Goal: Task Accomplishment & Management: Manage account settings

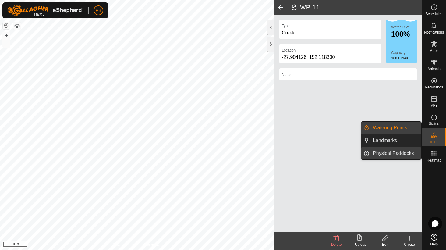
click at [390, 155] on link "Physical Paddocks" at bounding box center [395, 153] width 52 height 12
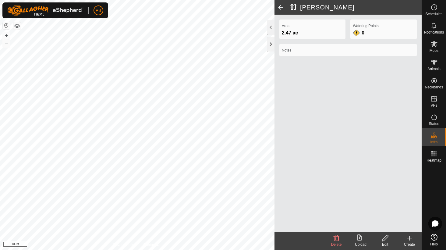
click at [382, 240] on icon at bounding box center [386, 237] width 8 height 7
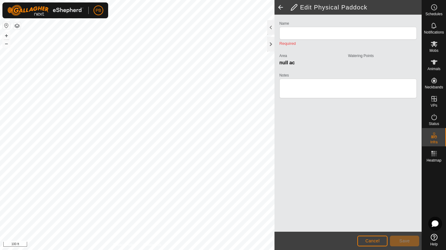
type input "[PERSON_NAME]"
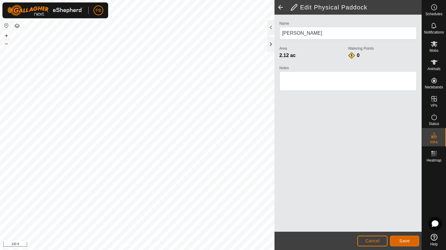
click at [407, 239] on span "Save" at bounding box center [404, 240] width 10 height 5
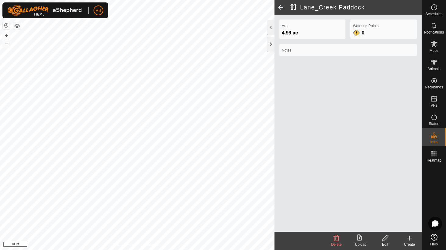
click at [380, 238] on edit-svg-icon at bounding box center [385, 237] width 24 height 7
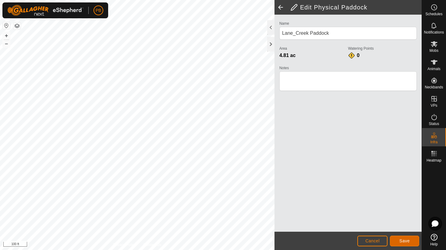
click at [408, 241] on span "Save" at bounding box center [404, 240] width 10 height 5
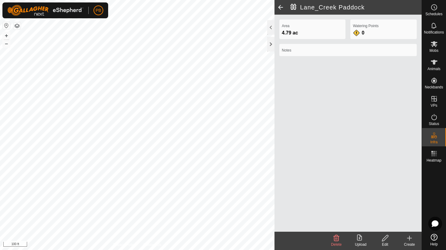
click at [280, 192] on div "Privacy Policy Contact Us + – ⇧ i [GEOGRAPHIC_DATA] 4.79 ac Watering Points 0 N…" at bounding box center [211, 125] width 422 height 250
click at [307, 86] on div "Privacy Policy Contact Us Lane_Creek Paddock 4.79 ac + – ⇧ i 100 ft [GEOGRAPHIC…" at bounding box center [211, 125] width 422 height 250
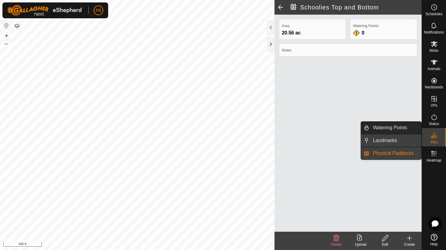
click at [396, 141] on link "Landmarks" at bounding box center [395, 140] width 52 height 12
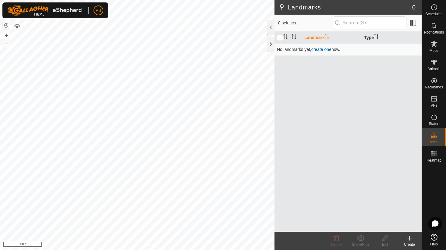
click at [410, 236] on icon at bounding box center [409, 237] width 7 height 7
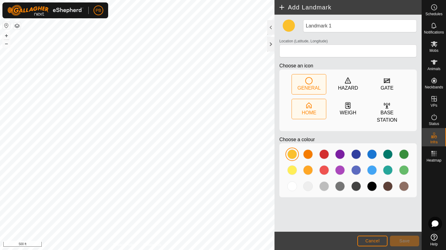
drag, startPoint x: 311, startPoint y: 111, endPoint x: 306, endPoint y: 115, distance: 6.3
click at [311, 111] on div "HOME" at bounding box center [309, 112] width 15 height 7
type input "-27.909698, 152.115187"
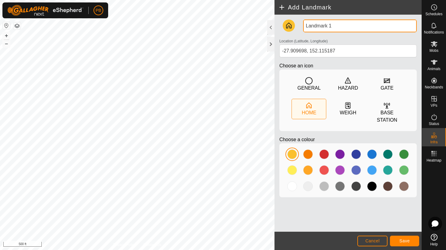
drag, startPoint x: 338, startPoint y: 26, endPoint x: 287, endPoint y: 35, distance: 51.3
click at [293, 25] on div "Landmark 1 Location (Latitude, Longitude) [GEOGRAPHIC_DATA] Choose an icon GENE…" at bounding box center [348, 111] width 142 height 183
type input "Home"
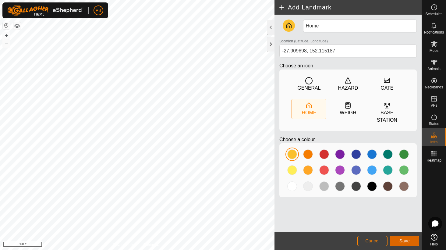
click at [395, 236] on button "Save" at bounding box center [404, 241] width 29 height 11
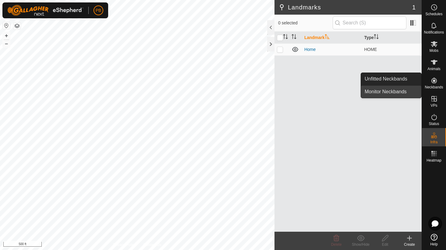
click at [404, 90] on link "Monitor Neckbands" at bounding box center [391, 92] width 60 height 12
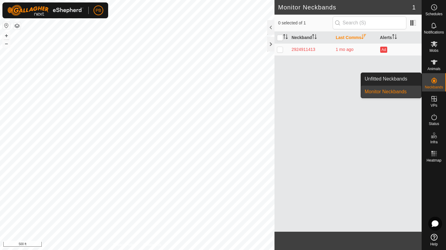
click at [404, 90] on link "Monitor Neckbands" at bounding box center [391, 92] width 60 height 12
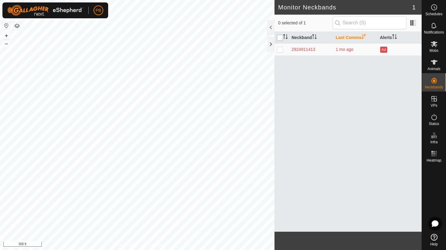
click at [280, 39] on input "checkbox" at bounding box center [280, 38] width 6 height 6
checkbox input "true"
click at [434, 45] on icon at bounding box center [434, 44] width 7 height 6
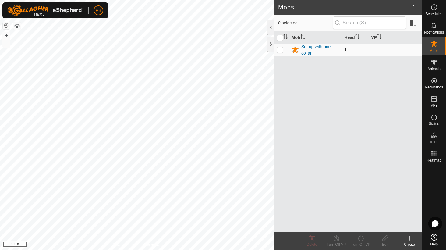
click at [279, 49] on p-checkbox at bounding box center [280, 49] width 6 height 5
checkbox input "true"
click at [409, 240] on icon at bounding box center [409, 237] width 7 height 7
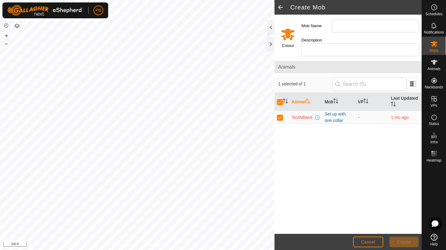
drag, startPoint x: 282, startPoint y: 115, endPoint x: 284, endPoint y: 119, distance: 4.2
click at [282, 116] on p-checkbox at bounding box center [280, 117] width 6 height 5
checkbox input "false"
click at [282, 120] on td at bounding box center [282, 117] width 15 height 13
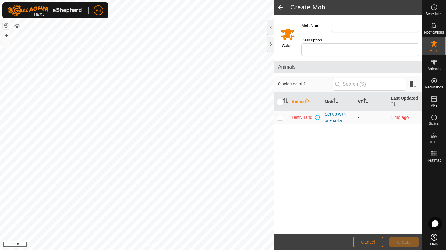
checkbox input "true"
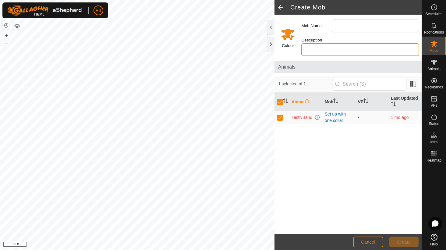
click at [315, 48] on input "Description" at bounding box center [360, 49] width 118 height 13
type input "Test"
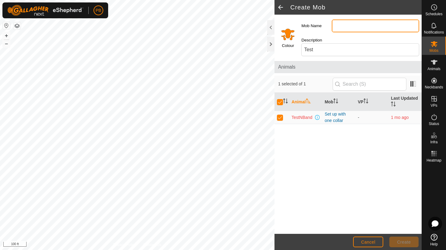
click at [352, 25] on input "Mob Name" at bounding box center [375, 26] width 87 height 13
type input "Test unit"
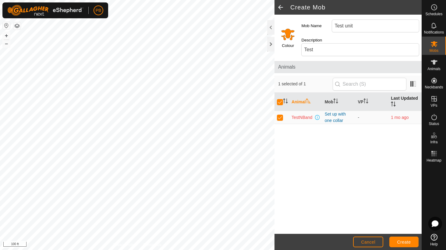
click at [396, 99] on th "Last Updated" at bounding box center [405, 102] width 33 height 18
click at [351, 83] on input "text" at bounding box center [370, 84] width 74 height 13
click at [413, 85] on span at bounding box center [413, 84] width 10 height 10
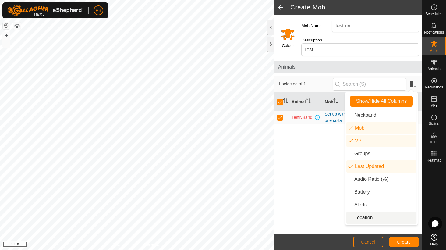
click at [370, 215] on li "Location" at bounding box center [381, 217] width 70 height 12
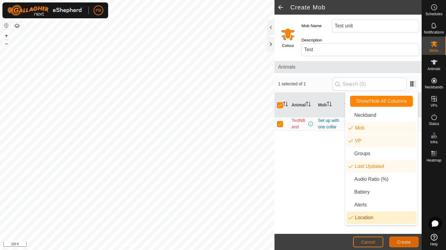
click at [398, 237] on button "Create" at bounding box center [403, 241] width 29 height 11
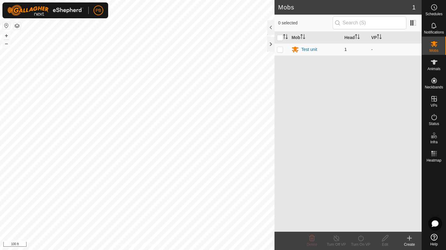
click at [282, 50] on p-checkbox at bounding box center [280, 49] width 6 height 5
checkbox input "true"
click at [388, 237] on icon at bounding box center [386, 237] width 8 height 7
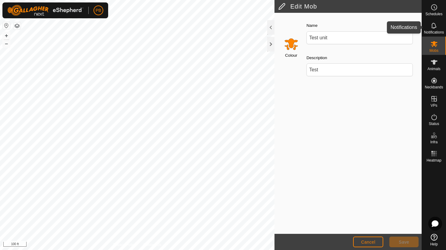
click at [434, 31] on span "Notifications" at bounding box center [434, 32] width 20 height 4
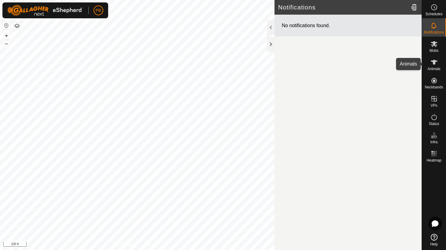
click at [435, 66] on es-animals-svg-icon at bounding box center [434, 62] width 11 height 10
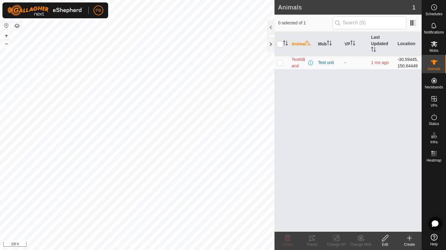
click at [283, 64] on p-checkbox at bounding box center [280, 62] width 6 height 5
checkbox input "true"
click at [410, 243] on div "Create" at bounding box center [409, 244] width 24 height 5
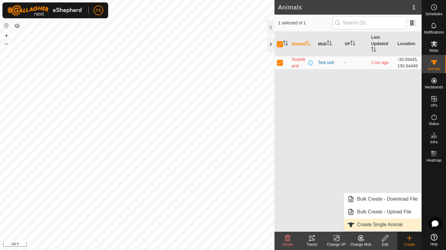
click at [393, 224] on link "Create Single Animal" at bounding box center [383, 224] width 78 height 12
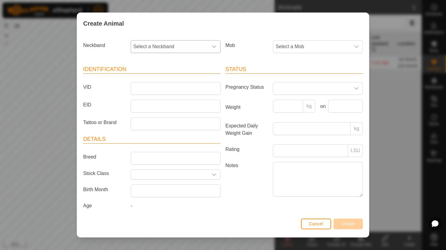
click at [212, 47] on icon "dropdown trigger" at bounding box center [214, 46] width 4 height 2
click at [200, 66] on input "text" at bounding box center [175, 63] width 80 height 13
click at [350, 46] on div "dropdown trigger" at bounding box center [356, 47] width 12 height 12
click at [287, 90] on li "Test unit" at bounding box center [318, 91] width 88 height 12
click at [212, 46] on icon "dropdown trigger" at bounding box center [214, 46] width 5 height 5
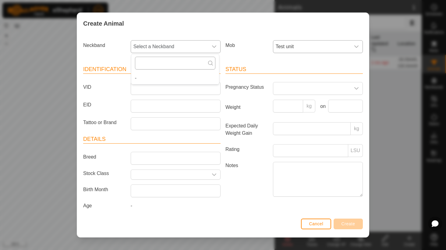
click at [197, 59] on input "text" at bounding box center [175, 63] width 80 height 13
click at [199, 82] on li "-" at bounding box center [175, 78] width 88 height 12
drag, startPoint x: 197, startPoint y: 95, endPoint x: 202, endPoint y: 110, distance: 15.3
click at [197, 98] on article "Identification VID EID Tattoo or Brand" at bounding box center [151, 97] width 137 height 65
click at [215, 139] on header "Details" at bounding box center [151, 139] width 137 height 9
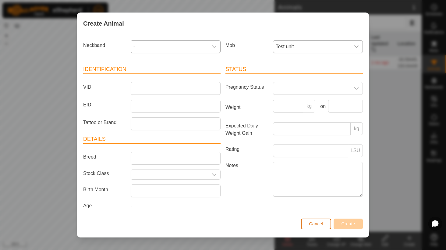
click at [324, 223] on button "Cancel" at bounding box center [316, 223] width 30 height 11
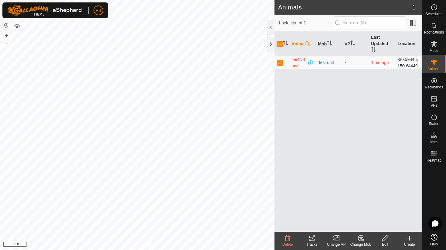
click at [278, 62] on p-checkbox at bounding box center [280, 62] width 6 height 5
checkbox input "false"
click at [411, 237] on icon at bounding box center [409, 237] width 7 height 7
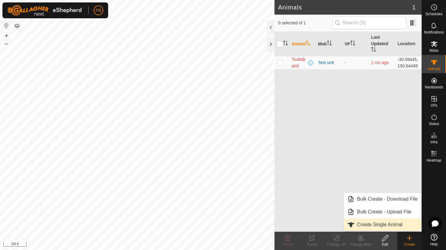
click at [393, 225] on link "Create Single Animal" at bounding box center [383, 224] width 78 height 12
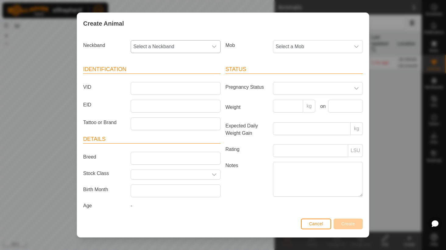
click at [212, 46] on icon "dropdown trigger" at bounding box center [214, 46] width 5 height 5
click at [204, 66] on input "text" at bounding box center [175, 63] width 80 height 13
click at [350, 47] on div "dropdown trigger" at bounding box center [356, 47] width 12 height 12
click at [275, 90] on li "Test unit" at bounding box center [318, 91] width 88 height 12
click at [322, 220] on button "Cancel" at bounding box center [316, 223] width 30 height 11
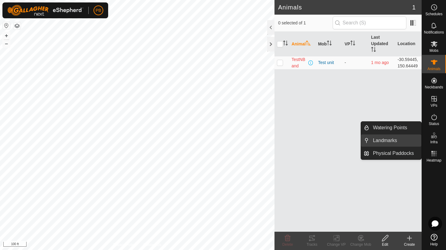
click at [389, 139] on link "Landmarks" at bounding box center [395, 140] width 52 height 12
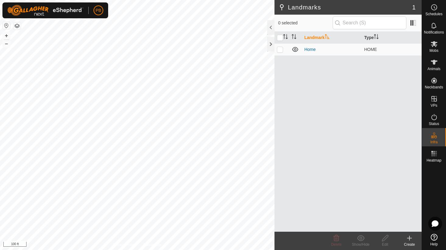
click at [414, 238] on create-svg-icon at bounding box center [409, 237] width 24 height 7
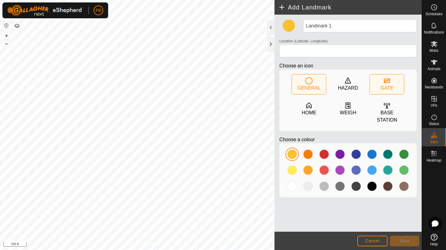
click at [385, 82] on icon at bounding box center [387, 80] width 6 height 5
type input "-27.911090, 152.113072"
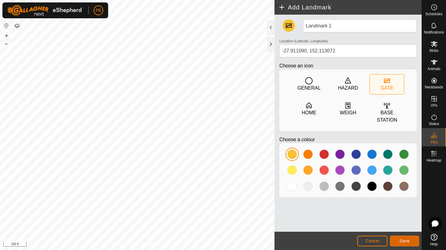
click at [400, 238] on span "Save" at bounding box center [404, 240] width 10 height 5
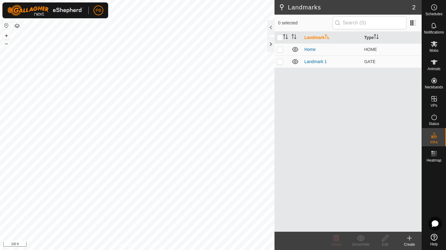
click at [407, 240] on icon at bounding box center [409, 237] width 7 height 7
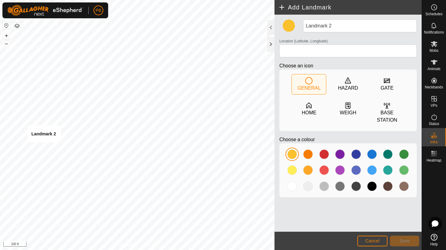
type input "-27.910691, 152.112421"
click at [399, 236] on button "Save" at bounding box center [404, 241] width 29 height 11
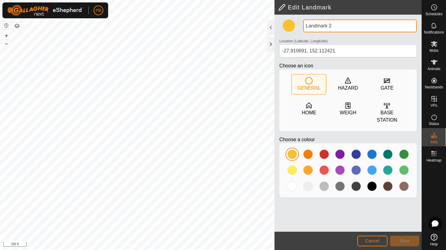
drag, startPoint x: 333, startPoint y: 26, endPoint x: 293, endPoint y: 27, distance: 40.2
click at [298, 24] on div "Landmark 2 Location (Latitude, Longitude) [GEOGRAPHIC_DATA] Choose an icon GENE…" at bounding box center [348, 111] width 142 height 183
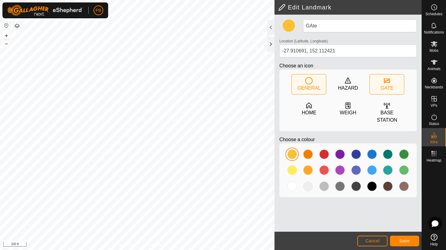
click at [403, 83] on div "GATE" at bounding box center [387, 84] width 34 height 20
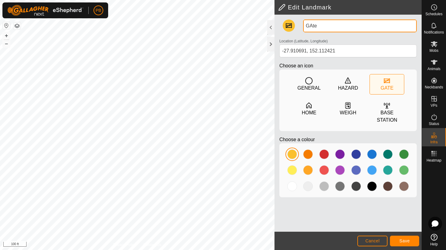
click at [320, 26] on input "GAte" at bounding box center [360, 26] width 114 height 13
type input "Gate"
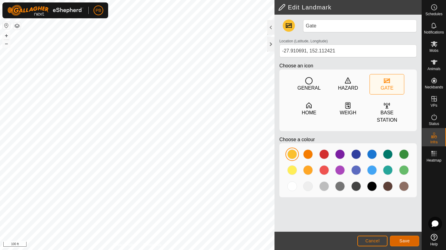
click at [404, 241] on span "Save" at bounding box center [404, 240] width 10 height 5
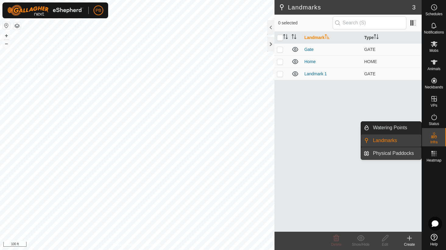
click at [389, 153] on link "Physical Paddocks" at bounding box center [395, 153] width 52 height 12
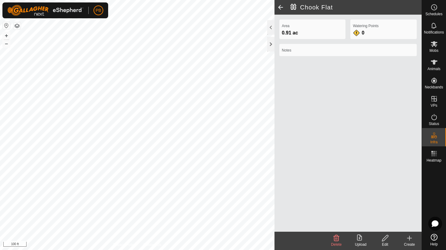
drag, startPoint x: 384, startPoint y: 237, endPoint x: 387, endPoint y: 243, distance: 6.3
click at [387, 243] on div "Edit" at bounding box center [385, 241] width 24 height 18
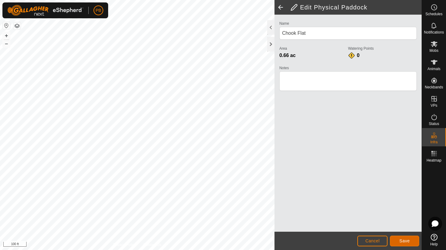
click at [400, 239] on span "Save" at bounding box center [404, 240] width 10 height 5
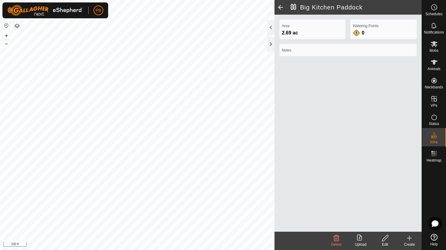
click at [381, 239] on edit-svg-icon at bounding box center [385, 237] width 24 height 7
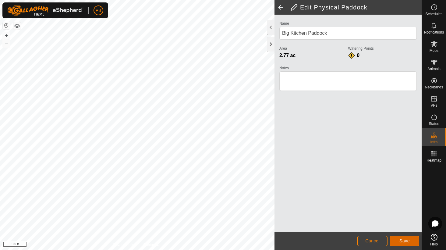
click at [409, 237] on button "Save" at bounding box center [404, 241] width 29 height 11
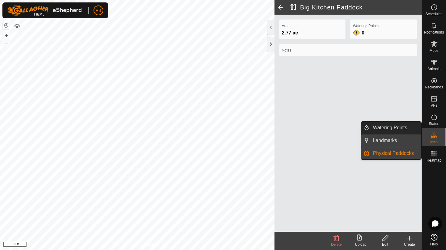
click at [380, 137] on link "Landmarks" at bounding box center [395, 140] width 52 height 12
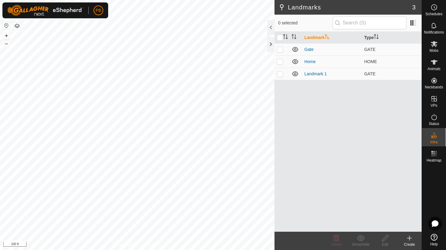
click at [410, 239] on icon at bounding box center [409, 237] width 7 height 7
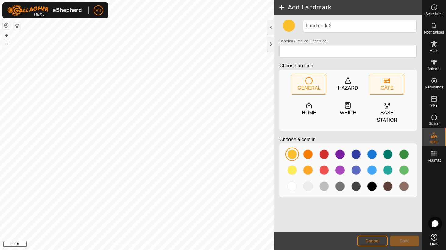
click at [388, 80] on icon at bounding box center [387, 80] width 6 height 5
type input "-27.910627, 152.113064"
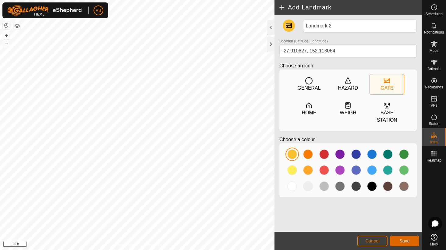
click at [412, 241] on button "Save" at bounding box center [404, 241] width 29 height 11
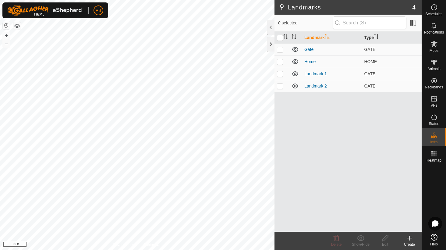
click at [407, 236] on create-svg-icon at bounding box center [409, 237] width 24 height 7
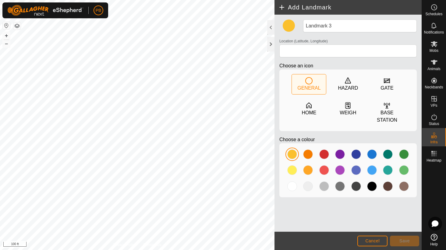
type input "-27.910573, 152.113003"
click at [403, 237] on button "Save" at bounding box center [404, 241] width 29 height 11
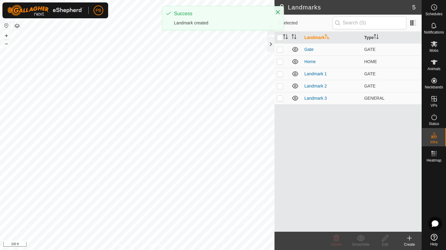
click at [413, 239] on create-svg-icon at bounding box center [409, 237] width 24 height 7
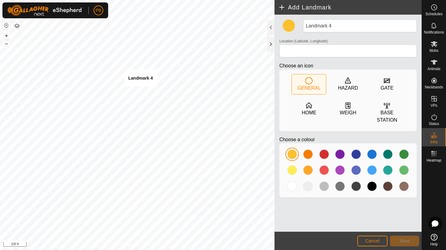
type input "-27.910033, 152.113748"
click at [406, 236] on button "Save" at bounding box center [404, 241] width 29 height 11
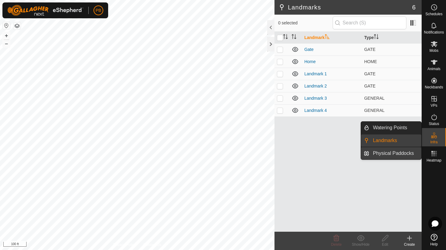
click at [382, 155] on link "Physical Paddocks" at bounding box center [395, 153] width 52 height 12
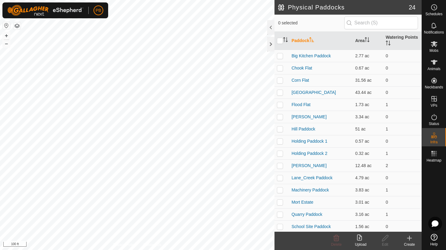
drag, startPoint x: 407, startPoint y: 240, endPoint x: 403, endPoint y: 241, distance: 4.3
click at [403, 241] on create-svg-icon at bounding box center [409, 237] width 24 height 7
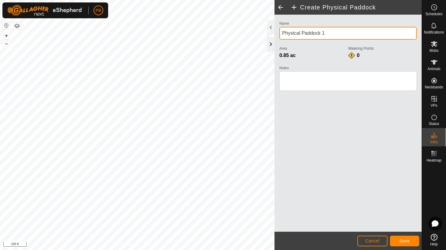
click at [253, 37] on div "Privacy Policy Contact Us Landmark 4 + – ⇧ i 100 ft Create Physical Paddock Nam…" at bounding box center [211, 125] width 422 height 250
type input "The Barn"
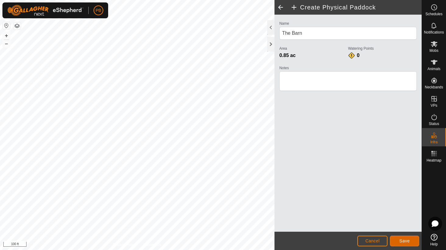
click at [410, 243] on span "Save" at bounding box center [404, 240] width 10 height 5
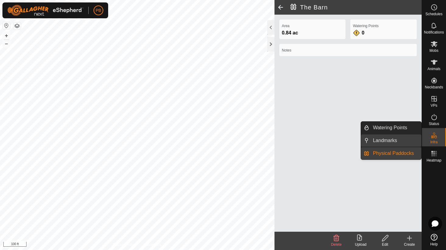
click at [381, 142] on link "Landmarks" at bounding box center [395, 140] width 52 height 12
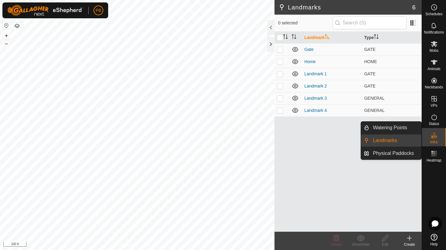
click at [384, 142] on link "Landmarks" at bounding box center [395, 140] width 52 height 12
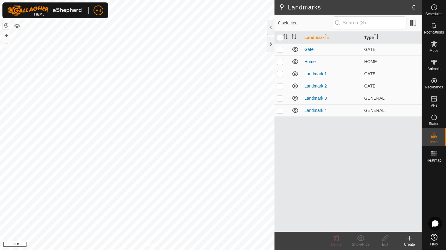
click at [405, 242] on div "Create" at bounding box center [409, 244] width 24 height 5
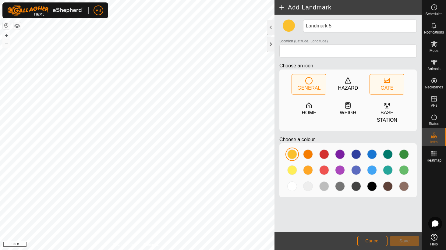
click at [386, 85] on div "GATE" at bounding box center [387, 87] width 13 height 7
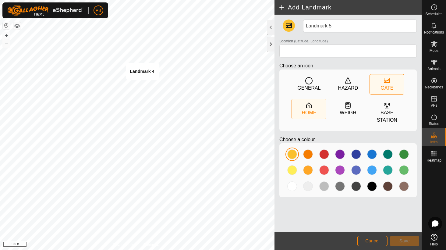
type input "-27.909954, 152.113768"
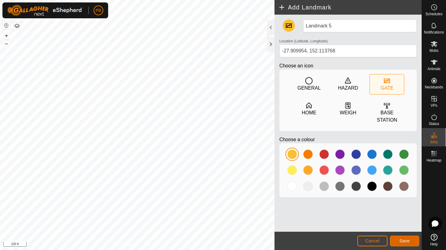
click at [401, 243] on span "Save" at bounding box center [404, 240] width 10 height 5
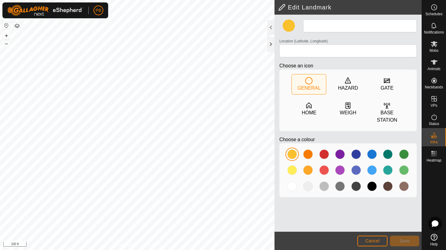
type input "Landmark 3"
type input "-27.910573, 152.113003"
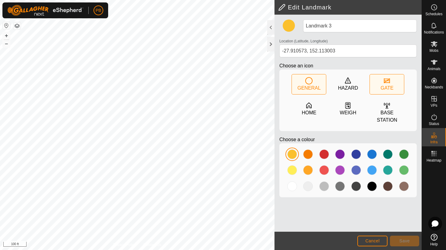
click at [390, 83] on icon at bounding box center [386, 80] width 7 height 7
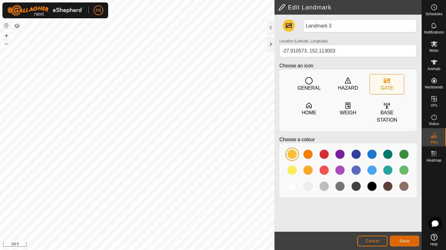
click at [400, 241] on span "Save" at bounding box center [404, 240] width 10 height 5
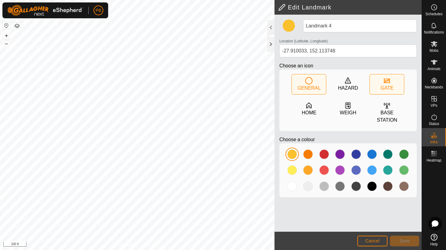
click at [382, 83] on div "GATE" at bounding box center [387, 84] width 34 height 20
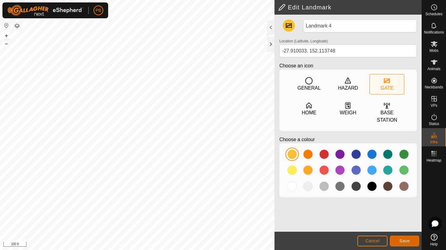
click at [396, 237] on button "Save" at bounding box center [404, 241] width 29 height 11
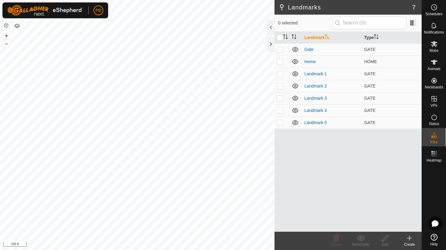
click at [408, 238] on icon at bounding box center [409, 238] width 4 height 0
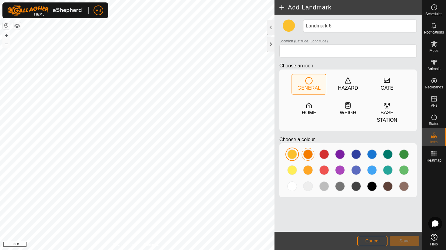
type input "-27.909706, 152.114200"
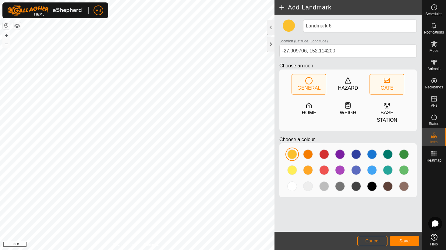
click at [392, 78] on div "GATE" at bounding box center [387, 84] width 34 height 20
click at [414, 239] on button "Save" at bounding box center [404, 241] width 29 height 11
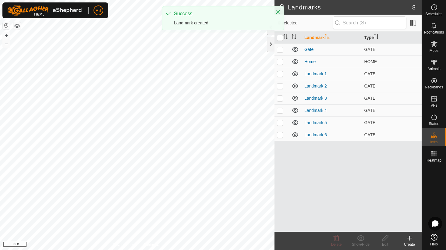
click at [404, 238] on create-svg-icon at bounding box center [409, 237] width 24 height 7
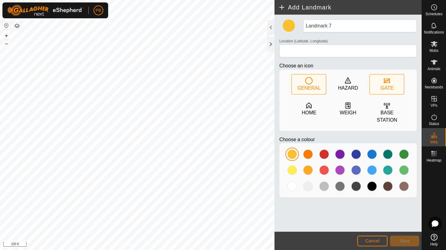
click at [388, 87] on div "GATE" at bounding box center [387, 87] width 13 height 7
type input "-27.909656, 152.114061"
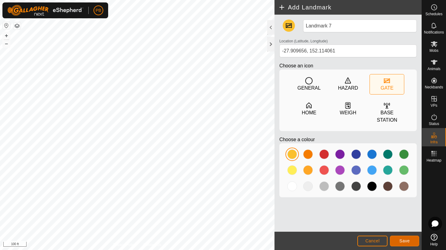
click at [410, 244] on button "Save" at bounding box center [404, 241] width 29 height 11
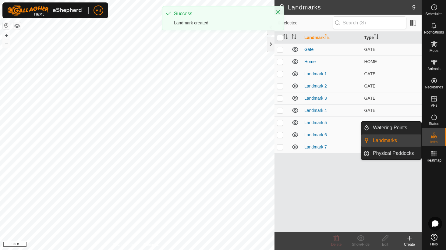
click at [406, 237] on icon at bounding box center [409, 237] width 7 height 7
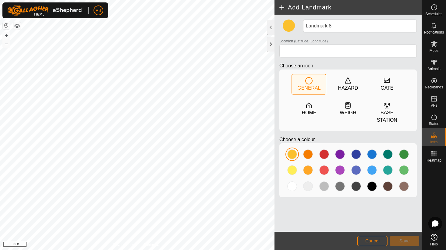
type input "-27.909695, 152.114309"
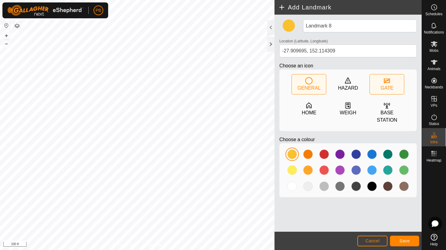
click at [392, 84] on div "GATE" at bounding box center [387, 87] width 13 height 7
click at [403, 240] on span "Save" at bounding box center [404, 240] width 10 height 5
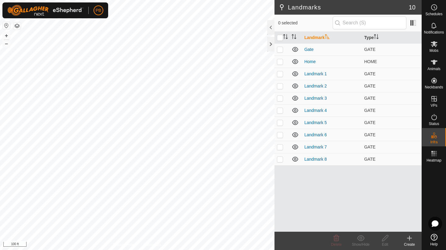
click at [407, 240] on icon at bounding box center [409, 237] width 7 height 7
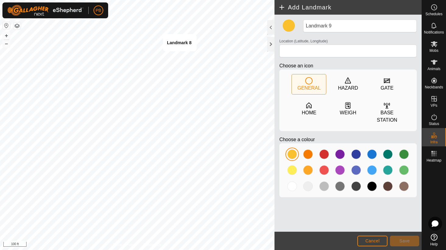
type input "-27.909613, 152.114265"
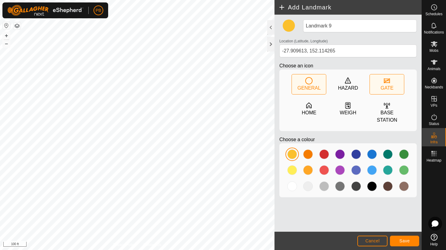
drag, startPoint x: 391, startPoint y: 78, endPoint x: 391, endPoint y: 84, distance: 6.1
click at [391, 79] on icon at bounding box center [386, 80] width 7 height 7
click at [406, 243] on button "Save" at bounding box center [404, 241] width 29 height 11
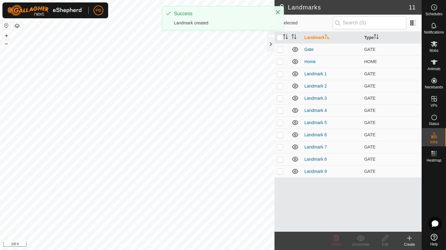
click at [412, 242] on div "Create" at bounding box center [409, 244] width 24 height 5
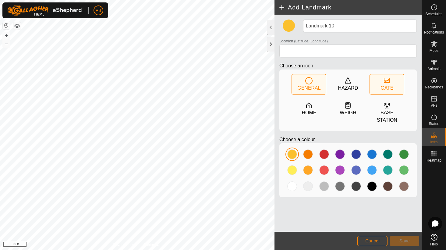
click at [386, 84] on div "GATE" at bounding box center [387, 87] width 13 height 7
type input "-27.909562, 152.114590"
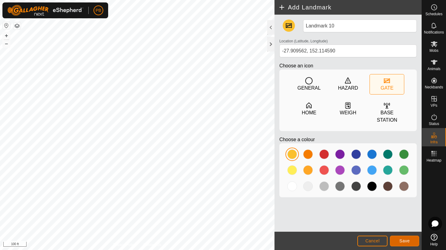
click at [403, 239] on span "Save" at bounding box center [404, 240] width 10 height 5
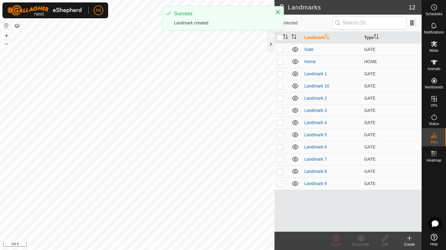
click at [410, 243] on div "Create" at bounding box center [409, 244] width 24 height 5
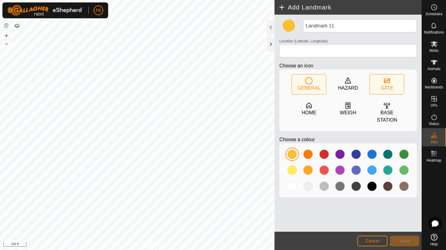
click at [384, 87] on div "GATE" at bounding box center [387, 87] width 13 height 7
type input "-27.910019, 152.114964"
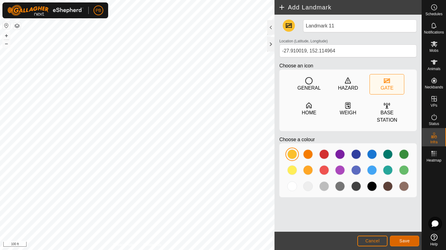
click at [403, 242] on span "Save" at bounding box center [404, 240] width 10 height 5
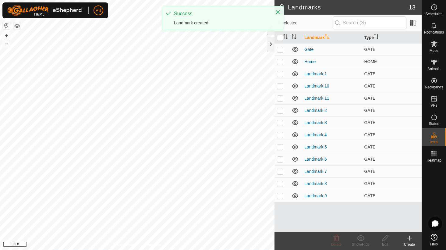
click at [411, 238] on icon at bounding box center [409, 238] width 4 height 0
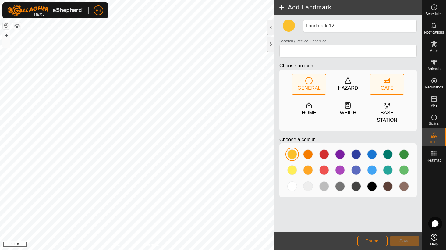
drag, startPoint x: 383, startPoint y: 82, endPoint x: 375, endPoint y: 92, distance: 12.8
click at [382, 87] on div "GATE" at bounding box center [387, 84] width 34 height 20
type input "-27.910062, 152.115233"
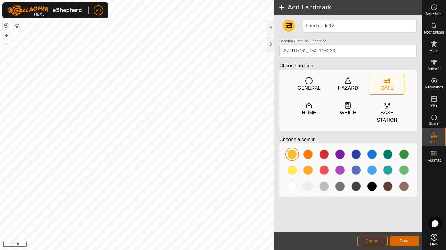
click at [408, 241] on span "Save" at bounding box center [404, 240] width 10 height 5
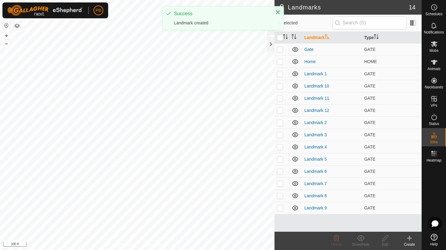
click at [405, 240] on create-svg-icon at bounding box center [409, 237] width 24 height 7
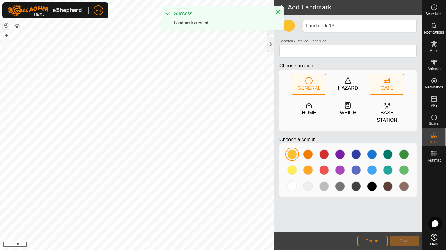
click at [389, 84] on div "GATE" at bounding box center [387, 87] width 13 height 7
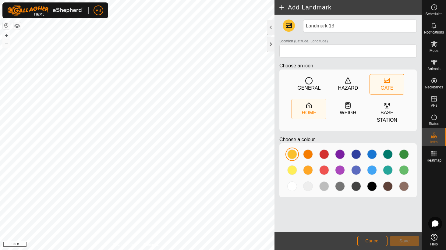
type input "-27.910896, 152.113296"
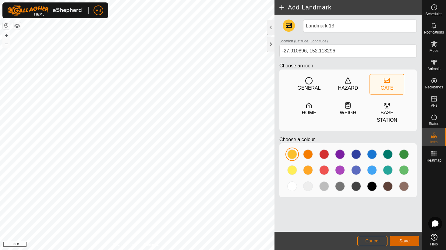
click at [400, 239] on span "Save" at bounding box center [404, 240] width 10 height 5
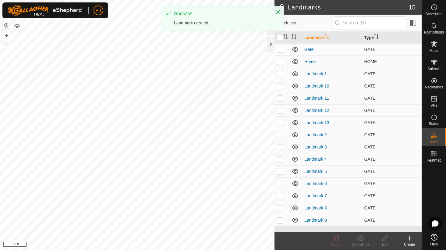
click at [410, 238] on icon at bounding box center [409, 237] width 7 height 7
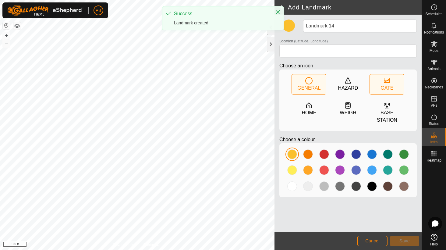
click at [386, 90] on div "GATE" at bounding box center [387, 87] width 13 height 7
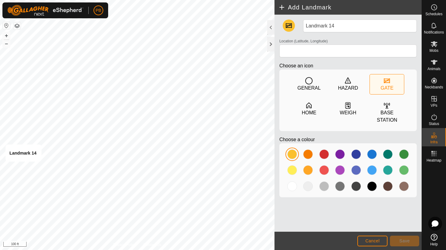
type input "-27.910918, 152.112177"
click at [409, 241] on span "Save" at bounding box center [404, 240] width 10 height 5
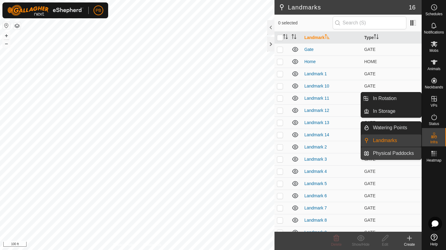
click at [395, 152] on link "Physical Paddocks" at bounding box center [395, 153] width 52 height 12
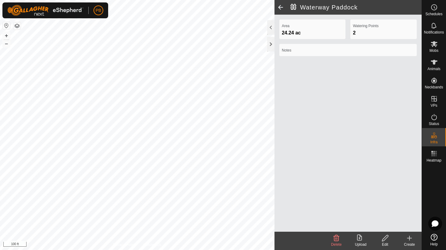
click at [382, 241] on icon at bounding box center [385, 238] width 6 height 6
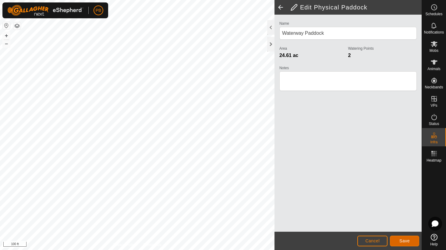
click at [411, 241] on button "Save" at bounding box center [404, 241] width 29 height 11
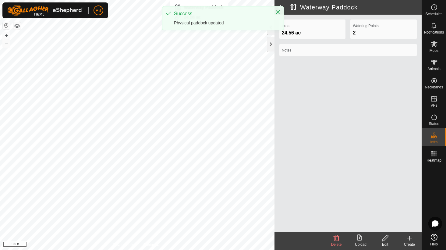
click at [199, 32] on div "PB Schedules Notifications Mobs Animals Neckbands VPs Status Infra Heatmap Help…" at bounding box center [223, 125] width 446 height 250
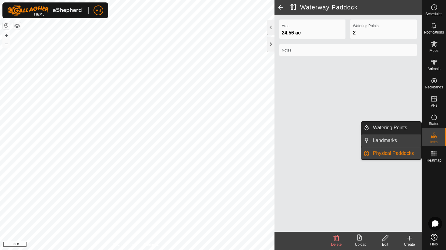
click at [398, 138] on link "Landmarks" at bounding box center [395, 140] width 52 height 12
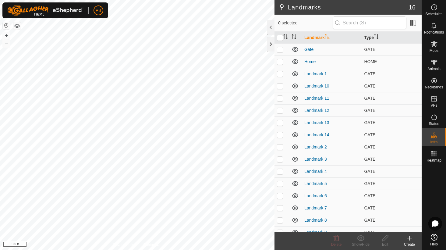
click at [405, 241] on create-svg-icon at bounding box center [409, 237] width 24 height 7
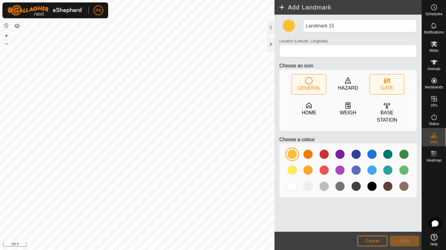
click at [391, 85] on div "GATE" at bounding box center [387, 87] width 13 height 7
type input "-27.916313, 152.108415"
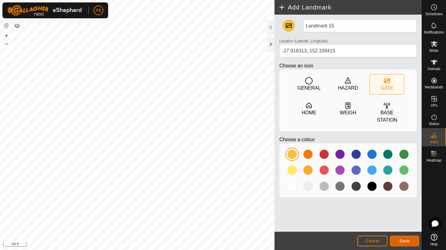
click at [417, 239] on button "Save" at bounding box center [404, 241] width 29 height 11
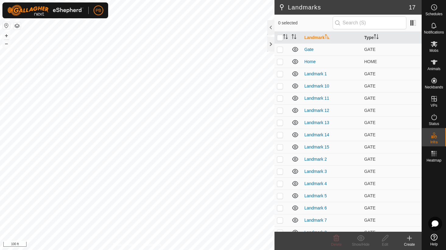
click at [407, 234] on div "Create" at bounding box center [409, 241] width 24 height 18
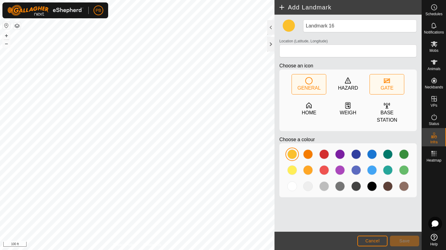
click at [391, 85] on div "GATE" at bounding box center [387, 87] width 13 height 7
type input "-27.916518, 152.107963"
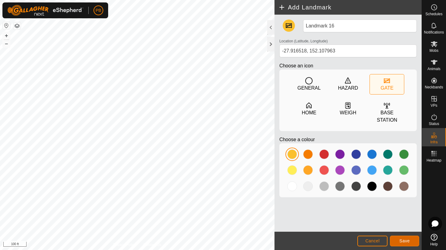
click at [405, 242] on span "Save" at bounding box center [404, 240] width 10 height 5
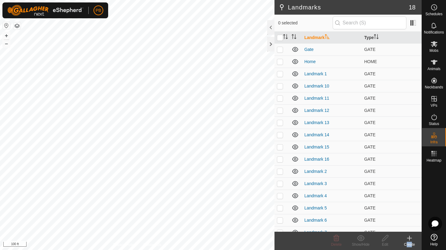
click at [410, 241] on div "Create" at bounding box center [409, 241] width 24 height 18
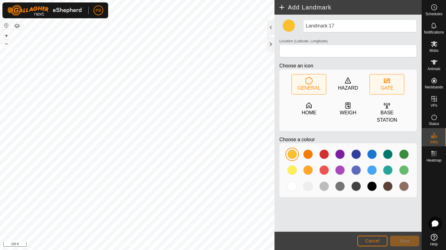
drag, startPoint x: 385, startPoint y: 80, endPoint x: 382, endPoint y: 81, distance: 3.4
click at [385, 80] on icon at bounding box center [386, 80] width 7 height 7
type input "-27.912897, 152.110803"
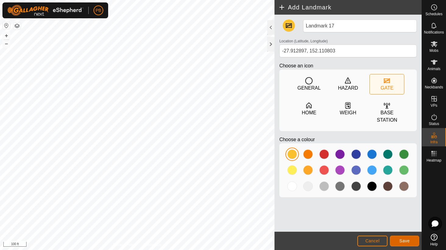
click at [394, 239] on button "Save" at bounding box center [404, 241] width 29 height 11
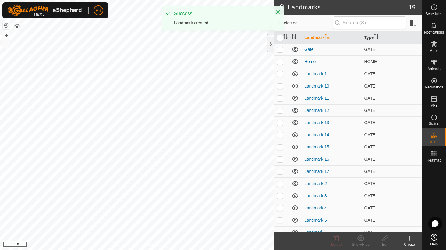
click at [406, 236] on create-svg-icon at bounding box center [409, 237] width 24 height 7
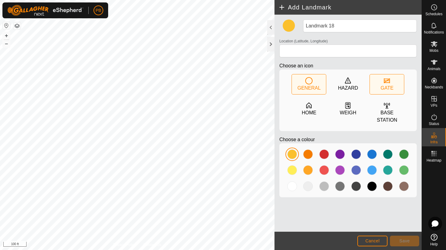
drag, startPoint x: 392, startPoint y: 81, endPoint x: 373, endPoint y: 93, distance: 22.0
click at [392, 81] on div "GATE" at bounding box center [387, 84] width 34 height 20
type input "-27.913372, 152.109908"
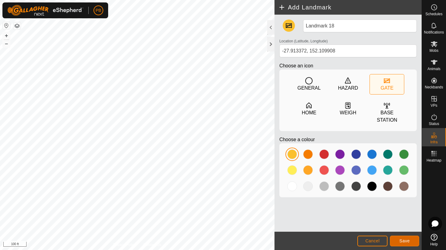
click at [408, 241] on span "Save" at bounding box center [404, 240] width 10 height 5
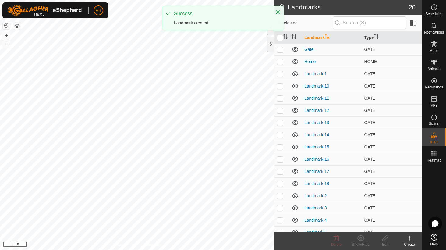
click at [408, 240] on icon at bounding box center [409, 237] width 7 height 7
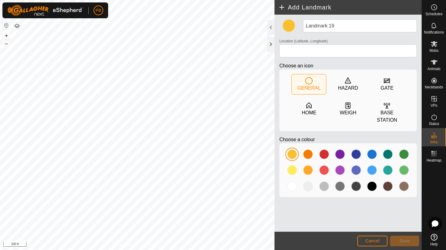
type input "-27.913512, 152.110347"
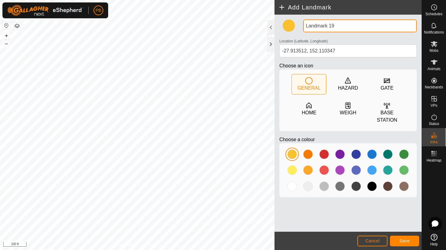
drag, startPoint x: 346, startPoint y: 26, endPoint x: 302, endPoint y: 18, distance: 44.6
click at [302, 20] on div "Landmark 19" at bounding box center [360, 26] width 119 height 13
type input "G"
type input "Bike Grid"
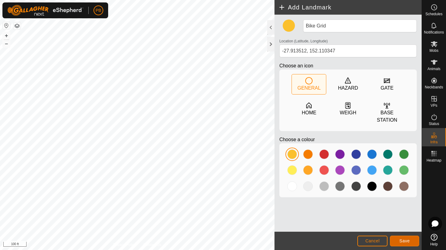
click at [403, 241] on span "Save" at bounding box center [404, 240] width 10 height 5
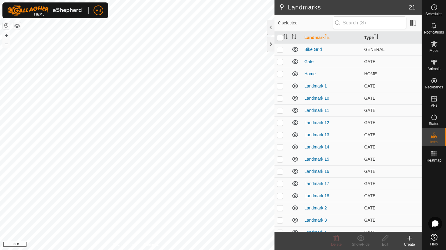
click at [410, 238] on icon at bounding box center [409, 238] width 4 height 0
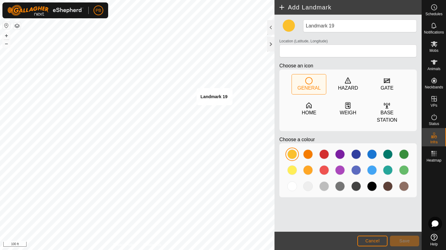
type input "-27.911427, 152.112581"
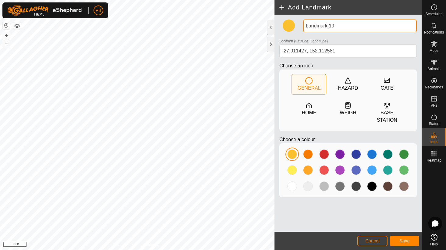
drag, startPoint x: 346, startPoint y: 23, endPoint x: 295, endPoint y: 18, distance: 50.9
click at [295, 18] on div "Landmark 19 Location (Latitude, Longitude) [GEOGRAPHIC_DATA] Choose an icon GEN…" at bounding box center [348, 123] width 147 height 217
type input "Bike Grid 2"
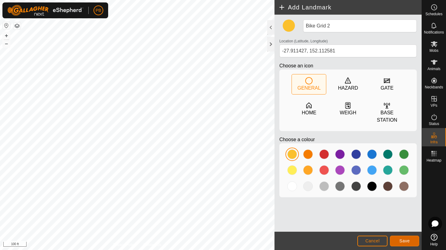
click at [417, 243] on button "Save" at bounding box center [404, 241] width 29 height 11
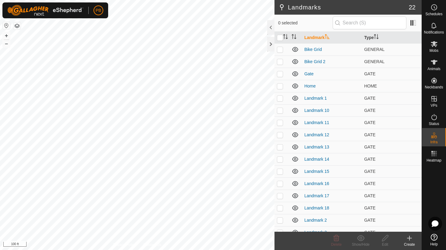
click at [413, 236] on create-svg-icon at bounding box center [409, 237] width 24 height 7
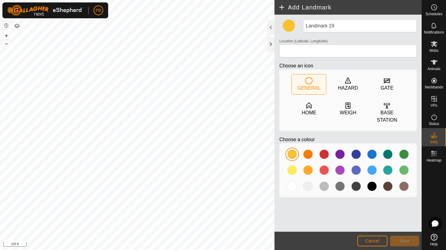
type input "-27.912200, 152.109851"
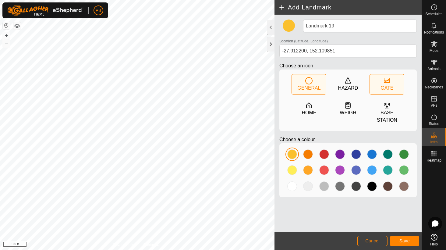
click at [384, 81] on icon at bounding box center [387, 80] width 6 height 5
click at [398, 240] on button "Save" at bounding box center [404, 241] width 29 height 11
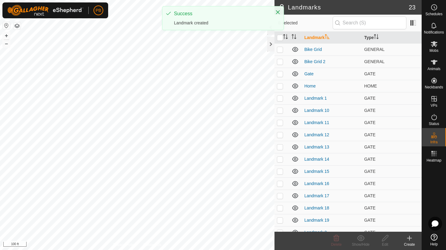
click at [409, 235] on icon at bounding box center [409, 237] width 7 height 7
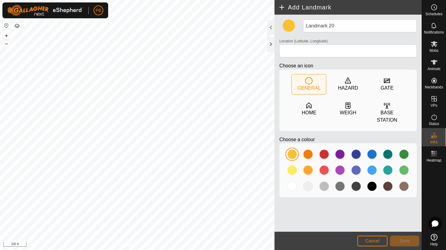
type input "-27.910711, 152.110726"
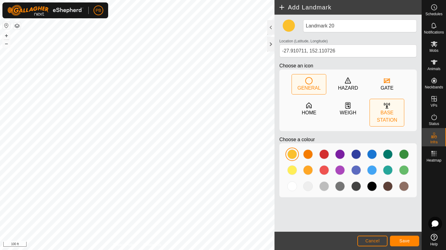
drag, startPoint x: 392, startPoint y: 83, endPoint x: 402, endPoint y: 108, distance: 26.7
click at [393, 85] on div "GATE" at bounding box center [387, 84] width 34 height 20
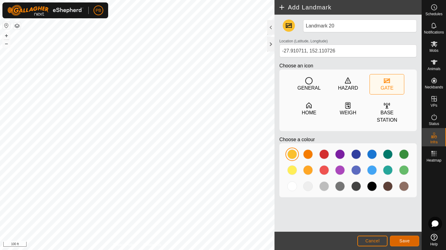
click at [410, 237] on button "Save" at bounding box center [404, 241] width 29 height 11
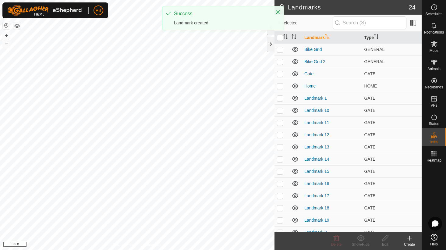
click at [410, 238] on icon at bounding box center [409, 238] width 4 height 0
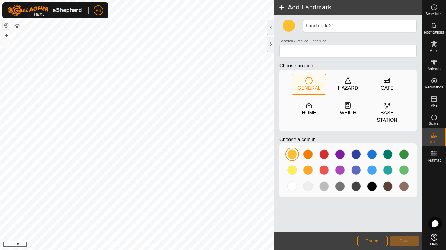
type input "-27.910657, 152.110844"
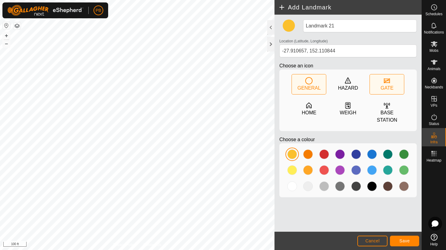
click at [397, 82] on div "GATE" at bounding box center [387, 84] width 34 height 20
click at [404, 231] on div "Landmark 21 Location (Latitude, Longitude) [GEOGRAPHIC_DATA] Choose an icon GEN…" at bounding box center [348, 123] width 147 height 217
click at [405, 238] on button "Save" at bounding box center [404, 241] width 29 height 11
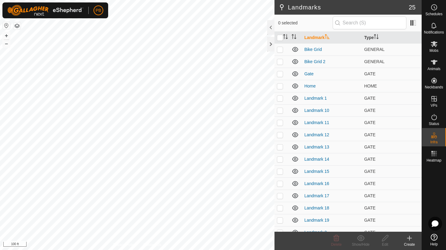
click at [412, 236] on icon at bounding box center [409, 237] width 7 height 7
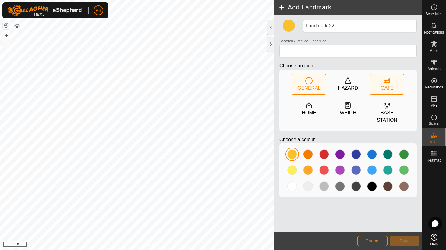
click at [394, 82] on div "GATE" at bounding box center [387, 84] width 34 height 20
type input "-27.910283, 152.112280"
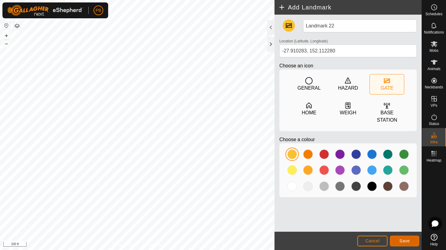
click at [401, 237] on button "Save" at bounding box center [404, 241] width 29 height 11
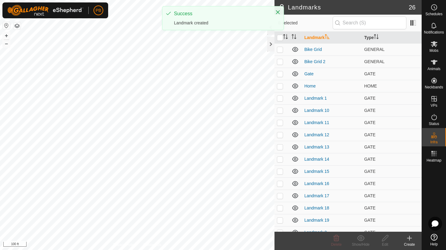
click at [412, 239] on icon at bounding box center [409, 237] width 7 height 7
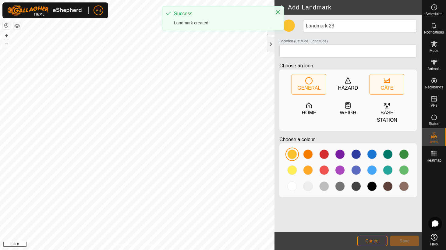
click at [390, 85] on div "GATE" at bounding box center [387, 87] width 13 height 7
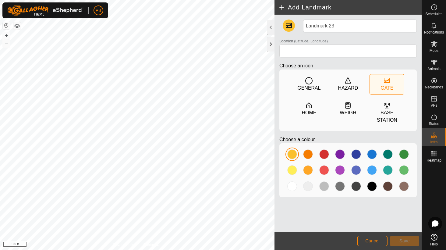
type input "-27.909970, 152.111877"
click at [413, 242] on button "Save" at bounding box center [404, 241] width 29 height 11
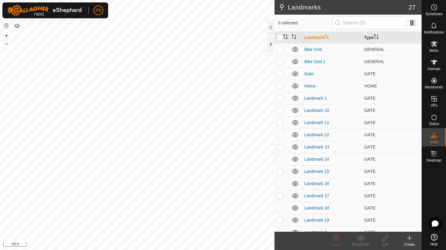
click at [412, 236] on icon at bounding box center [409, 237] width 7 height 7
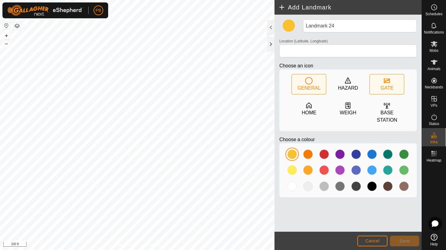
drag, startPoint x: 388, startPoint y: 86, endPoint x: 387, endPoint y: 91, distance: 5.0
click at [388, 86] on div "GATE" at bounding box center [387, 87] width 13 height 7
type input "-27.908873, 152.112988"
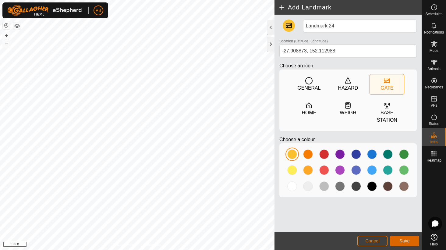
click at [412, 238] on button "Save" at bounding box center [404, 241] width 29 height 11
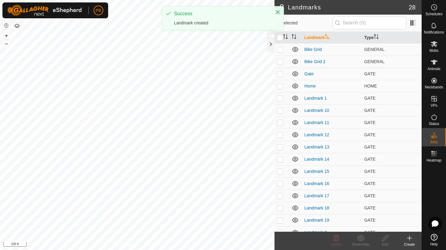
click at [411, 238] on icon at bounding box center [409, 238] width 4 height 0
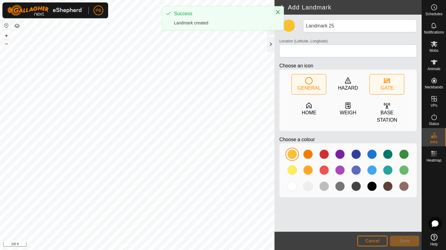
click at [396, 80] on div "GATE" at bounding box center [387, 84] width 34 height 20
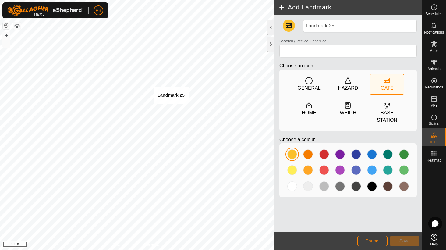
type input "-27.908794, 152.112939"
drag, startPoint x: 408, startPoint y: 241, endPoint x: 411, endPoint y: 238, distance: 4.3
click at [411, 238] on button "Save" at bounding box center [404, 241] width 29 height 11
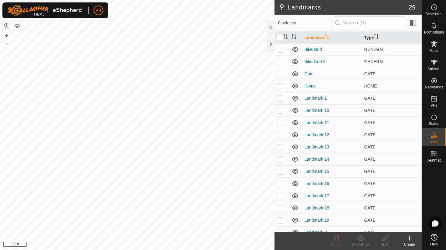
click at [411, 240] on icon at bounding box center [409, 237] width 7 height 7
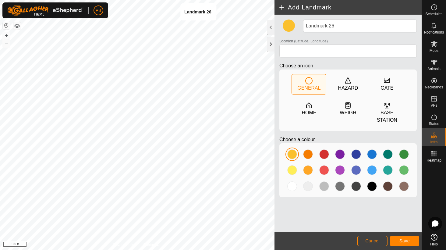
type input "-27.906119, 152.114156"
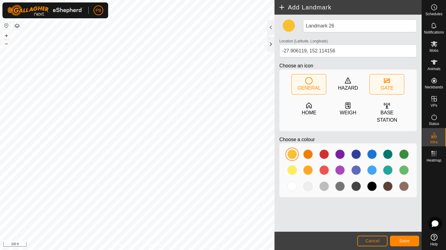
click at [393, 84] on div "GATE" at bounding box center [387, 87] width 13 height 7
click at [394, 238] on button "Save" at bounding box center [404, 241] width 29 height 11
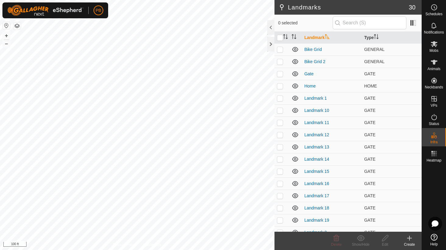
click at [322, 29] on div "Landmarks 30 0 selected Landmark Type Bike Grid GENERAL Bike Grid 2 GENERAL Gat…" at bounding box center [211, 125] width 422 height 250
click at [222, 0] on html "PB Schedules Notifications Mobs Animals Neckbands VPs Status Infra Heatmap Help…" at bounding box center [223, 125] width 446 height 250
click at [241, 0] on html "PB Schedules Notifications Mobs Animals Neckbands VPs Status Infra Heatmap Help…" at bounding box center [223, 125] width 446 height 250
click at [216, 0] on html "PB Schedules Notifications Mobs Animals Neckbands VPs Status Infra Heatmap Help…" at bounding box center [223, 125] width 446 height 250
click at [348, 80] on div "Landmarks 30 0 selected Landmark Type Bike Grid GENERAL Bike Grid 2 GENERAL Gat…" at bounding box center [211, 125] width 422 height 250
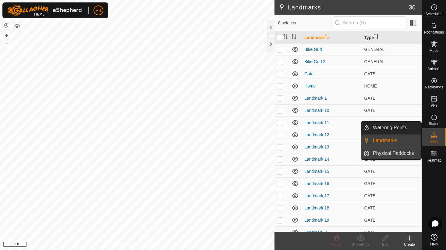
click at [387, 155] on link "Physical Paddocks" at bounding box center [395, 153] width 52 height 12
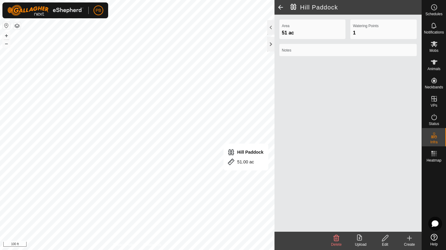
click at [389, 240] on edit-svg-icon at bounding box center [385, 237] width 24 height 7
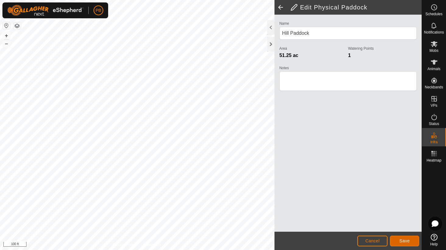
click at [396, 238] on button "Save" at bounding box center [404, 241] width 29 height 11
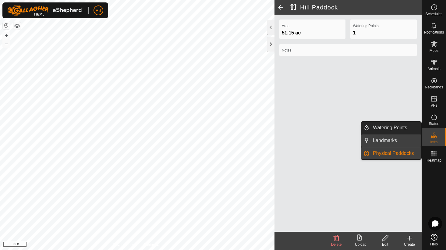
click at [390, 138] on link "Landmarks" at bounding box center [395, 140] width 52 height 12
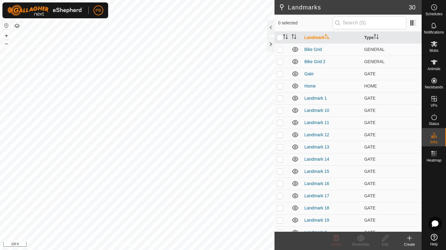
click at [412, 243] on div "Create" at bounding box center [409, 244] width 24 height 5
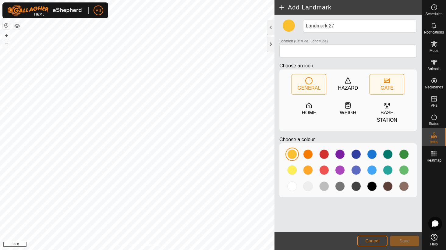
click at [391, 81] on div "GATE" at bounding box center [387, 84] width 34 height 20
type input "-27.914949, 152.104018"
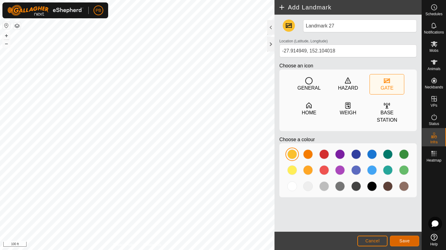
click at [396, 243] on button "Save" at bounding box center [404, 241] width 29 height 11
